Goal: Information Seeking & Learning: Learn about a topic

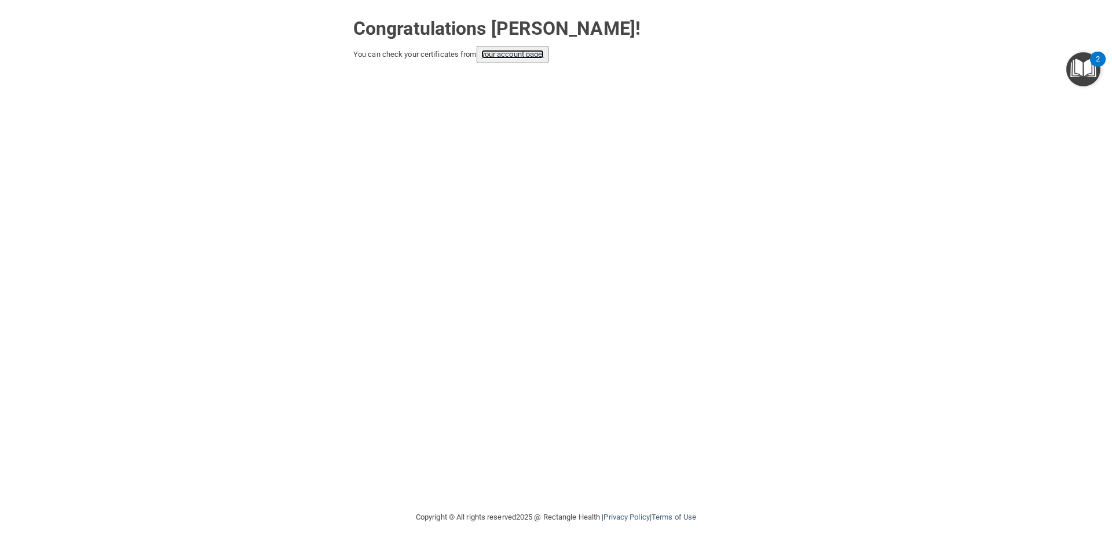
click at [536, 58] on link "your account page!" at bounding box center [513, 54] width 63 height 9
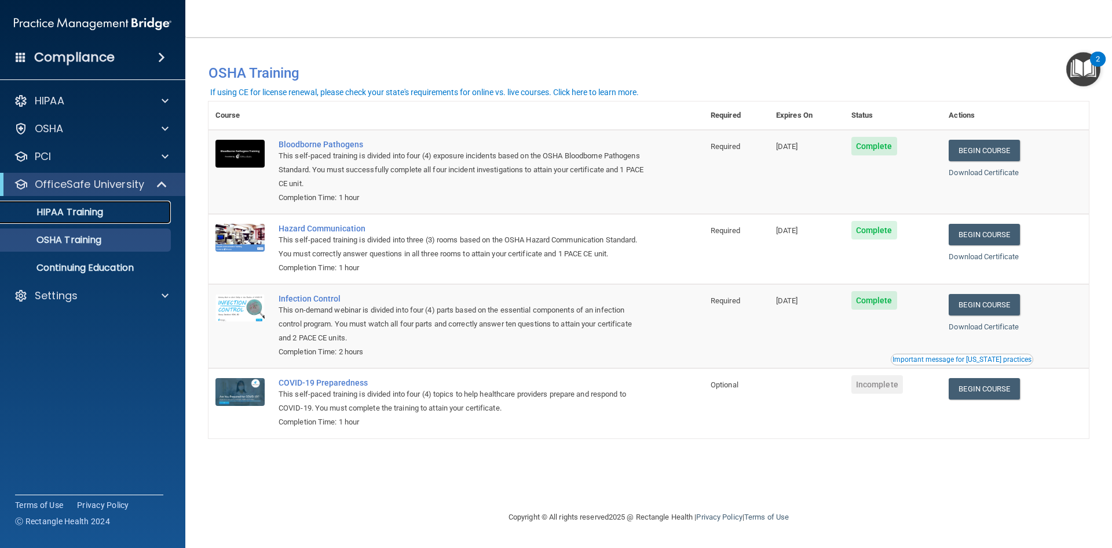
click at [78, 210] on p "HIPAA Training" at bounding box center [56, 212] width 96 height 12
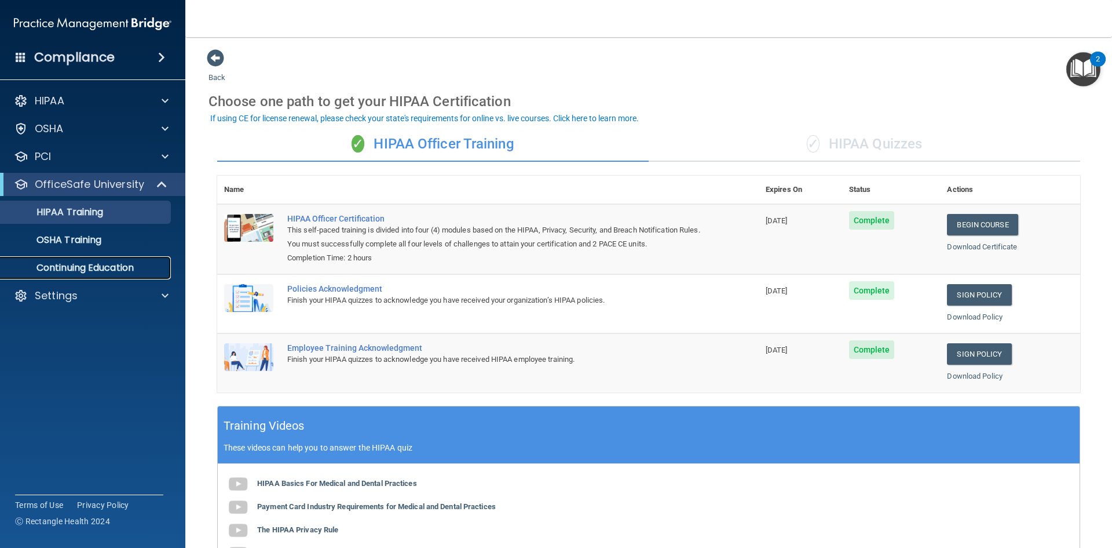
click at [100, 263] on p "Continuing Education" at bounding box center [87, 268] width 158 height 12
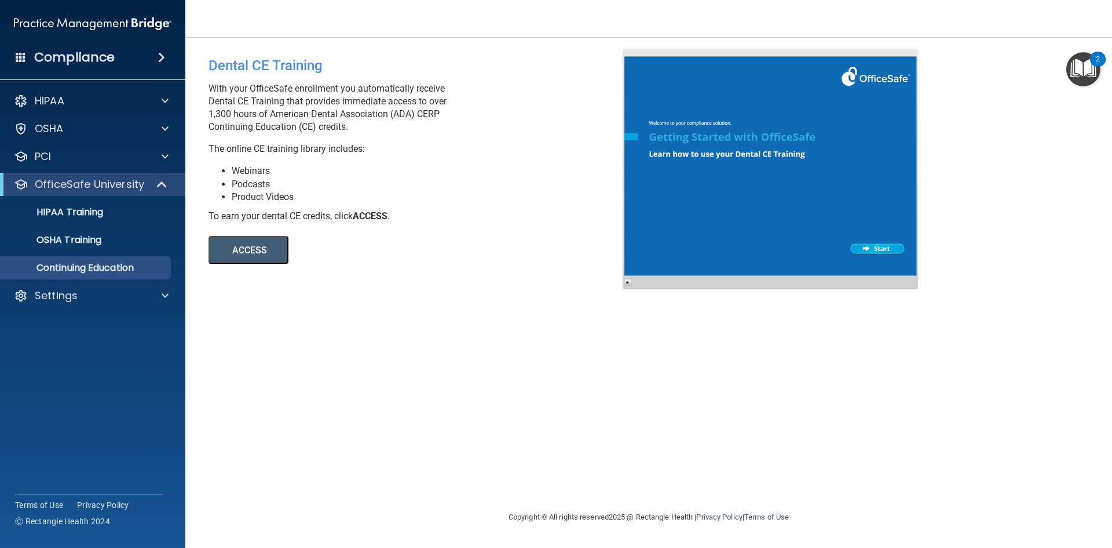
click at [1099, 65] on div "2" at bounding box center [1098, 66] width 4 height 15
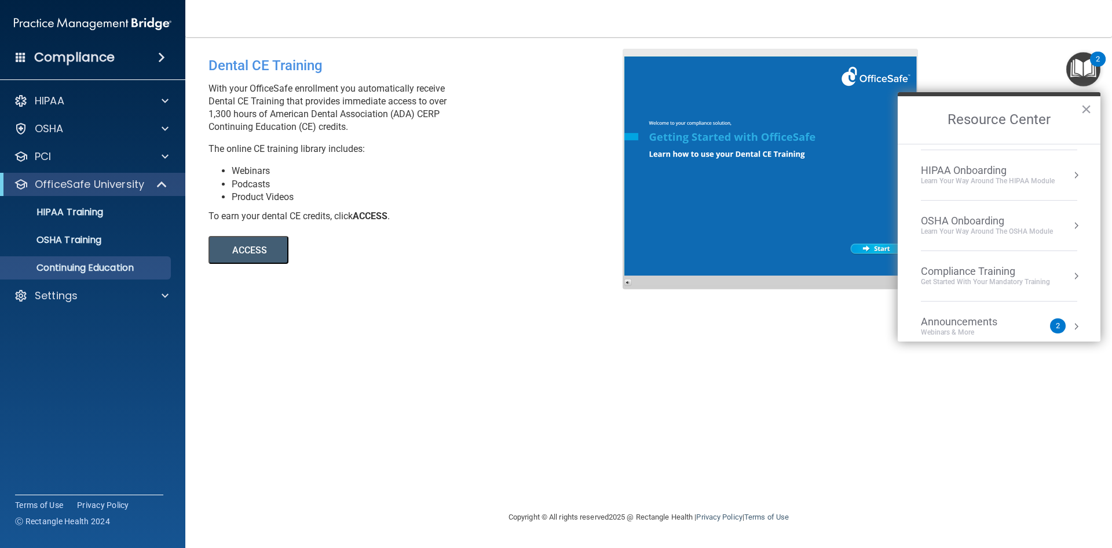
scroll to position [166, 0]
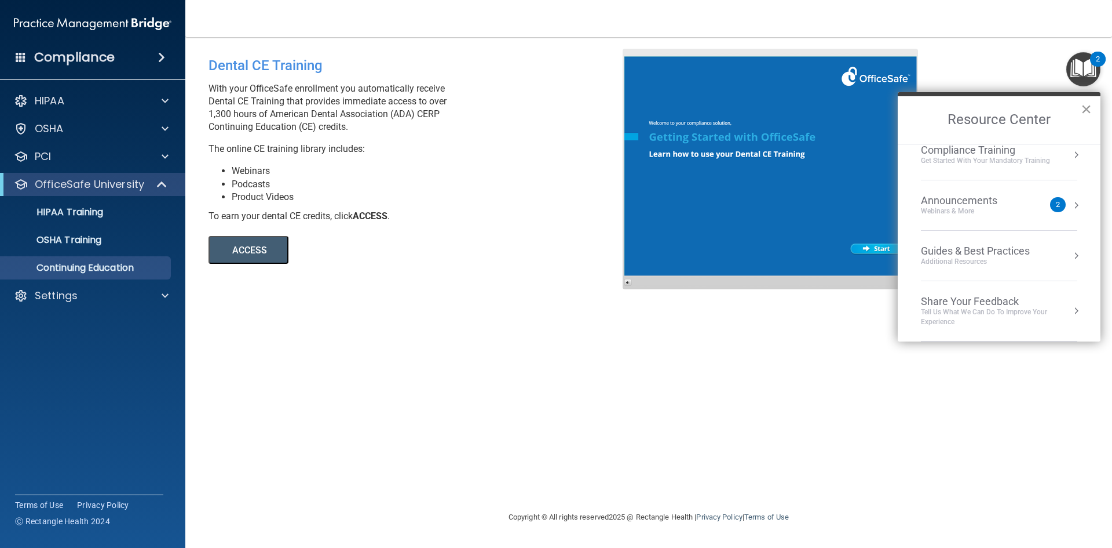
click at [1090, 114] on button "×" at bounding box center [1086, 109] width 11 height 19
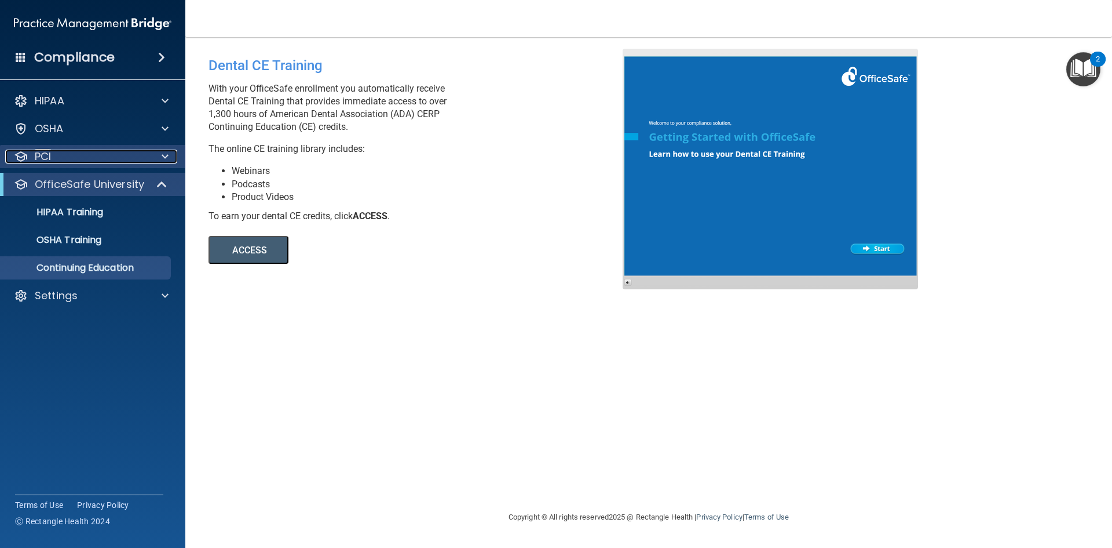
click at [95, 156] on div "PCI" at bounding box center [77, 156] width 144 height 14
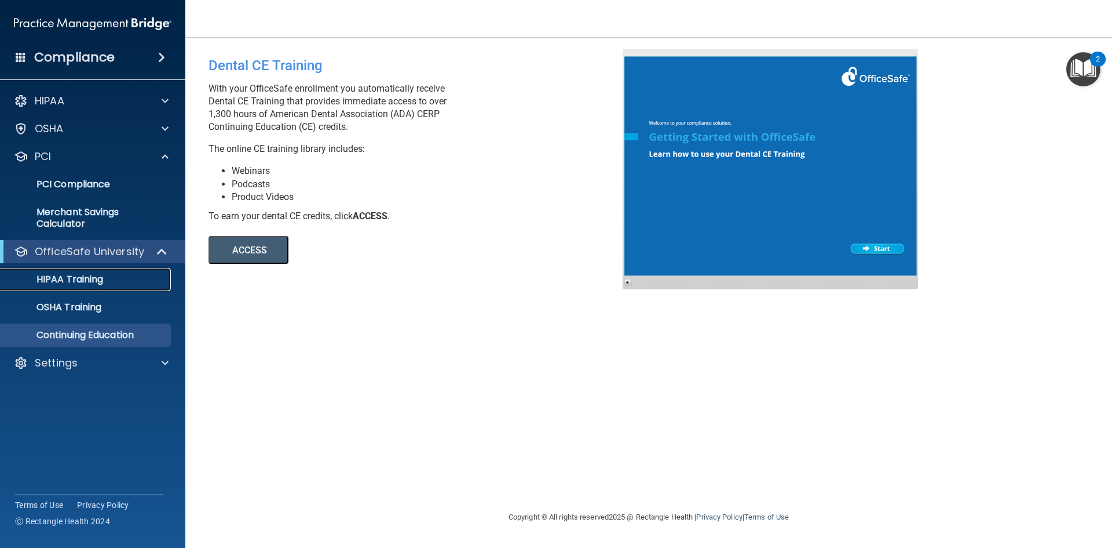
click at [94, 279] on p "HIPAA Training" at bounding box center [56, 279] width 96 height 12
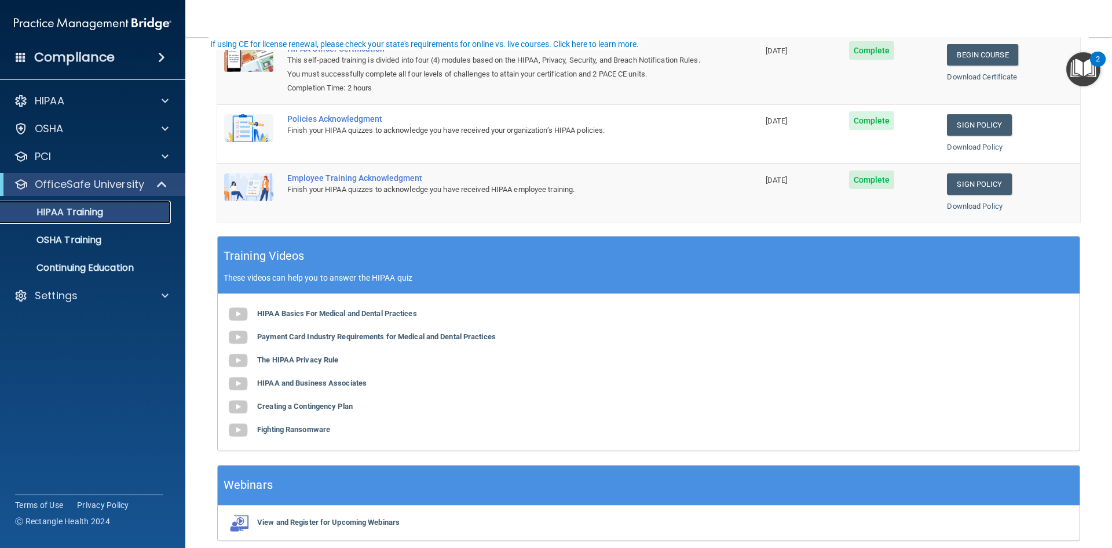
scroll to position [218, 0]
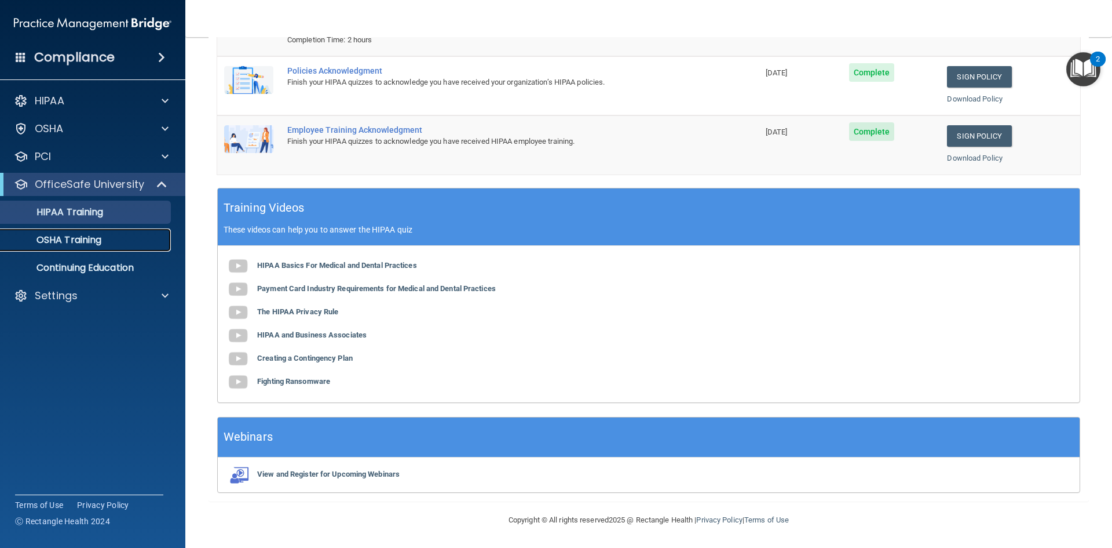
click at [50, 244] on p "OSHA Training" at bounding box center [55, 240] width 94 height 12
